Goal: Transaction & Acquisition: Purchase product/service

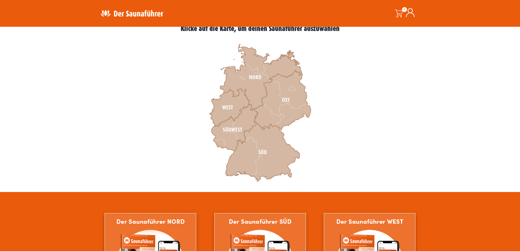
scroll to position [164, 0]
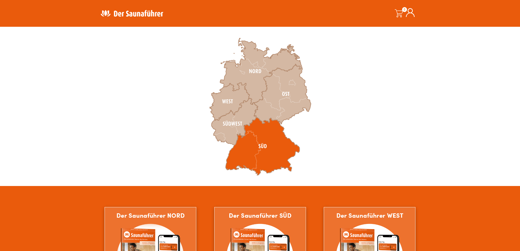
click at [241, 151] on icon at bounding box center [262, 146] width 74 height 58
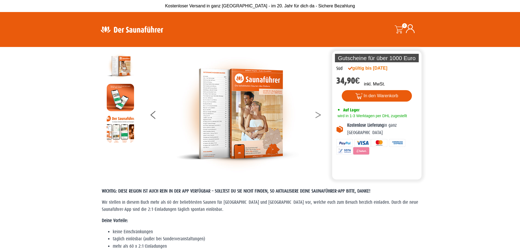
click at [319, 113] on icon at bounding box center [317, 114] width 5 height 4
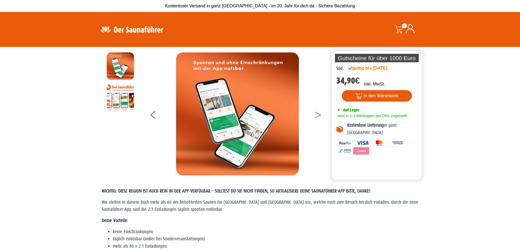
click at [319, 113] on icon at bounding box center [317, 114] width 5 height 4
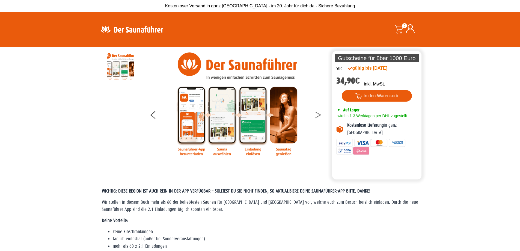
click at [319, 113] on icon at bounding box center [317, 114] width 5 height 4
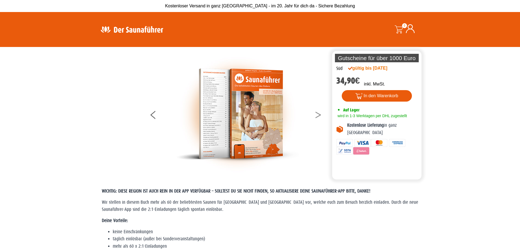
click at [319, 113] on icon at bounding box center [317, 114] width 5 height 4
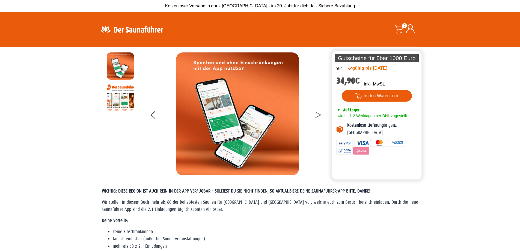
click at [319, 113] on icon at bounding box center [317, 114] width 5 height 4
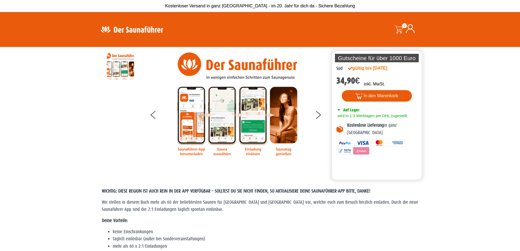
click at [466, 117] on section "Die perfekte Alternative Die perfekte Alternative Gutscheine für über 1000 Euro…" at bounding box center [260, 113] width 520 height 132
click at [124, 29] on img at bounding box center [131, 29] width 71 height 11
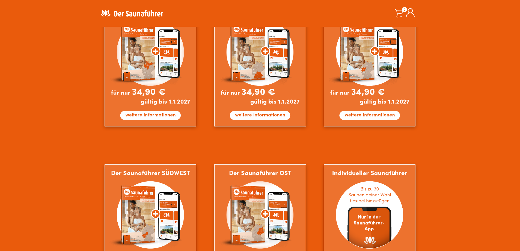
scroll to position [369, 0]
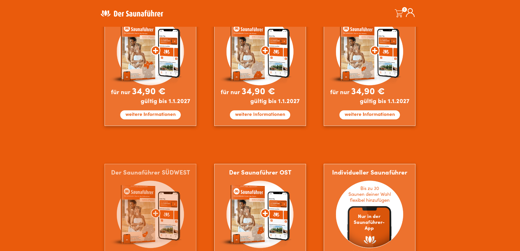
click at [166, 202] on img at bounding box center [150, 226] width 92 height 125
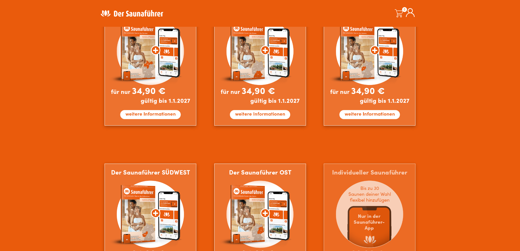
click at [364, 197] on img at bounding box center [369, 225] width 92 height 125
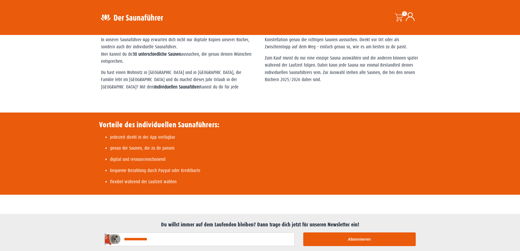
scroll to position [67, 0]
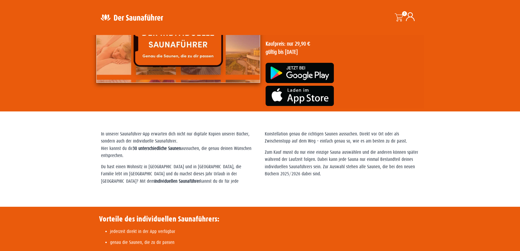
click at [280, 177] on p "Zum Kauf musst du nur eine einzige Sauna auswählen und die anderen können späte…" at bounding box center [342, 163] width 154 height 29
click at [131, 168] on p "Du hast einen Wohnsitz in Hamburg und in München, die Familie lebt im Ruhrgebie…" at bounding box center [260, 157] width 318 height 54
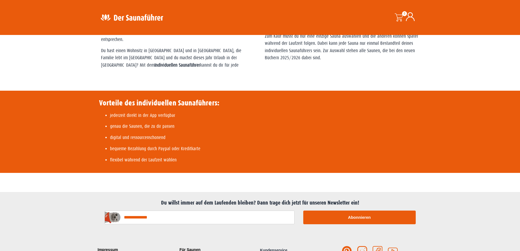
scroll to position [191, 0]
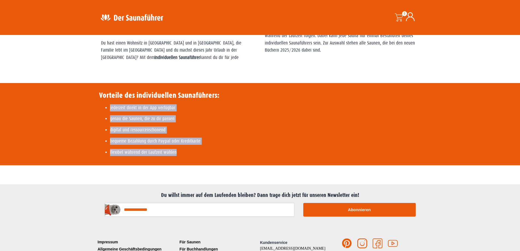
drag, startPoint x: 175, startPoint y: 153, endPoint x: 101, endPoint y: 104, distance: 88.5
click at [101, 104] on div "Vorteile des individuellen Saunaführers: jederzeit direkt in der App verfügbar …" at bounding box center [159, 123] width 120 height 65
click at [66, 127] on div "Vorteile des individuellen Saunaführers: jederzeit direkt in der App verfügbar …" at bounding box center [260, 124] width 520 height 82
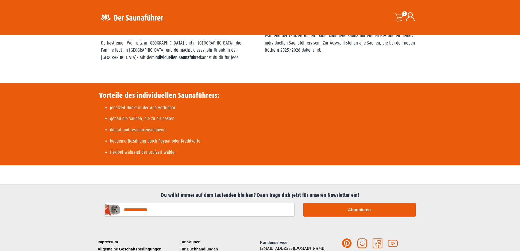
click at [55, 200] on div "Du willst immer auf dem Laufenden bleiben? Dann trage dich jetzt für unseren Ne…" at bounding box center [260, 204] width 520 height 40
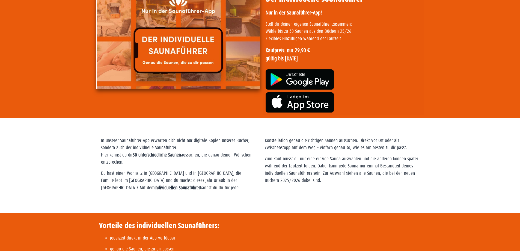
scroll to position [0, 0]
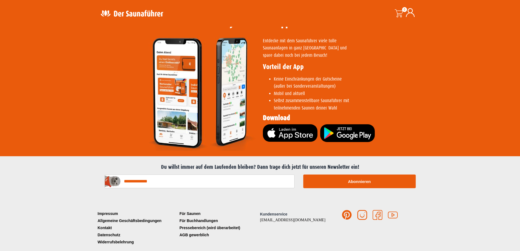
scroll to position [1093, 0]
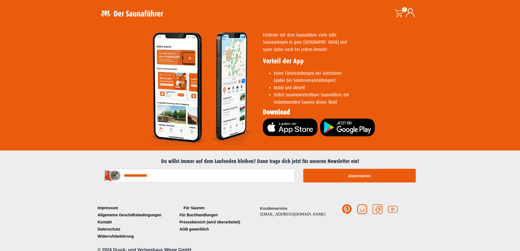
click at [186, 204] on link "Für Saunen" at bounding box center [219, 207] width 82 height 7
